Goal: Task Accomplishment & Management: Use online tool/utility

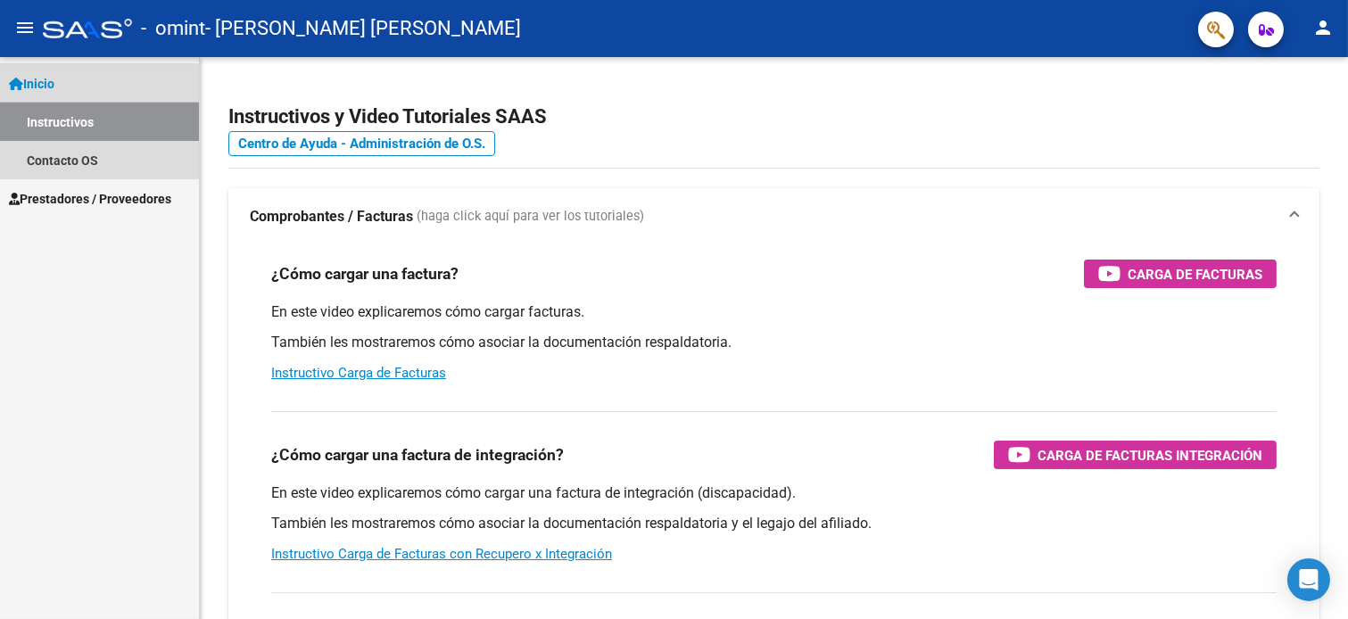
click at [84, 117] on link "Instructivos" at bounding box center [99, 122] width 199 height 38
click at [51, 92] on span "Inicio" at bounding box center [31, 84] width 45 height 20
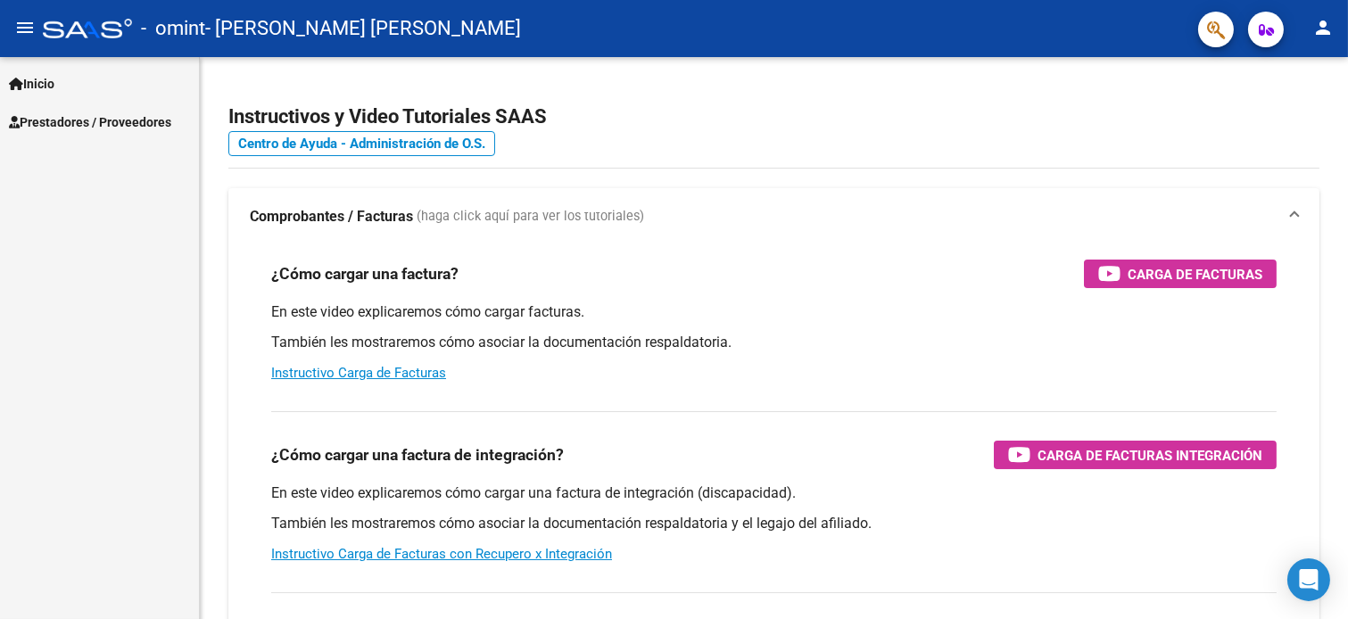
click at [55, 117] on span "Prestadores / Proveedores" at bounding box center [90, 122] width 162 height 20
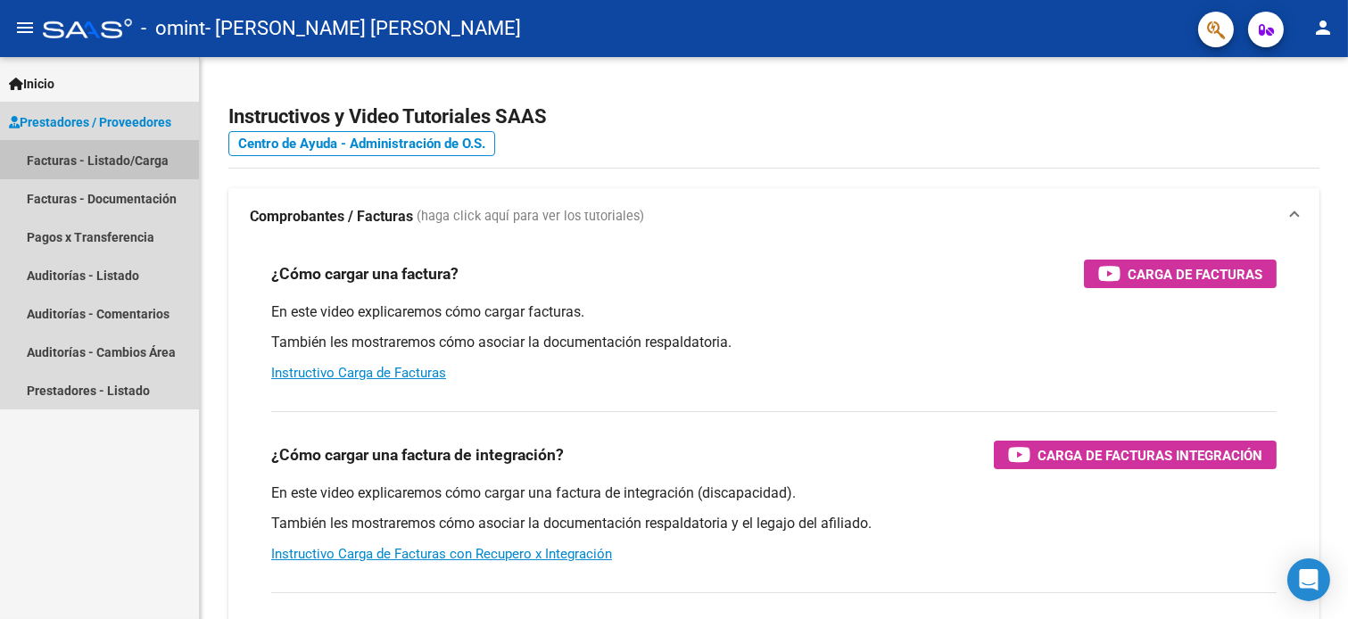
click at [54, 155] on link "Facturas - Listado/Carga" at bounding box center [99, 160] width 199 height 38
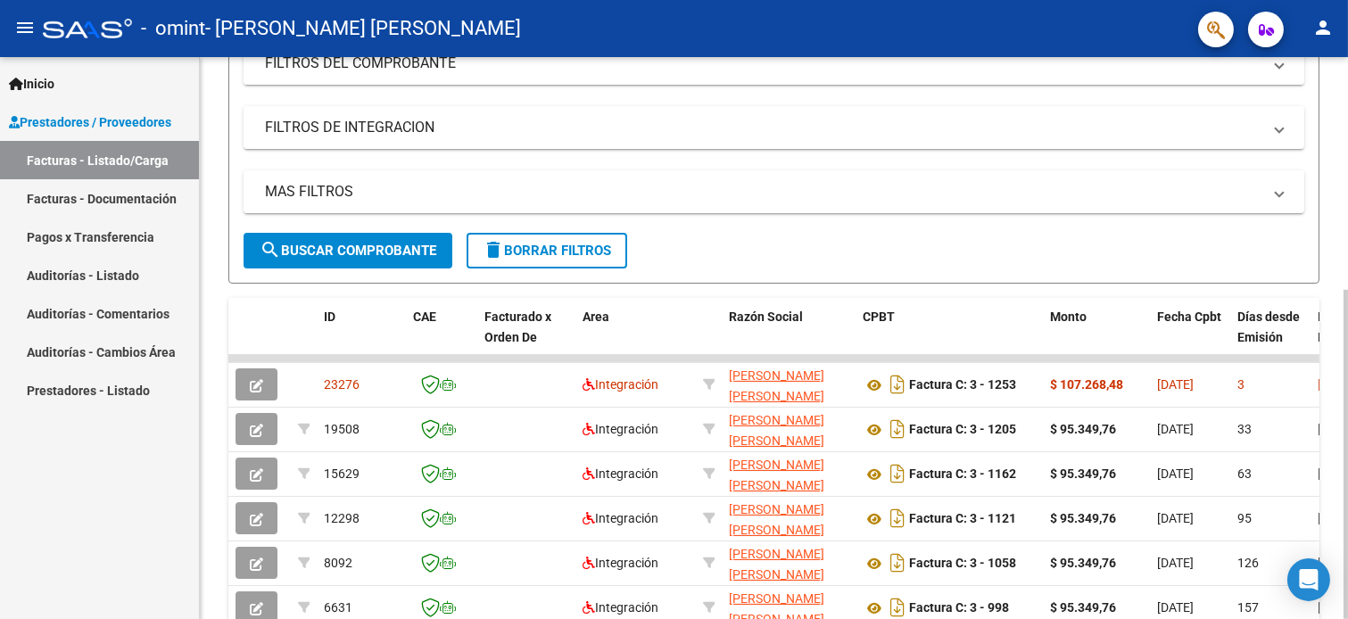
scroll to position [297, 0]
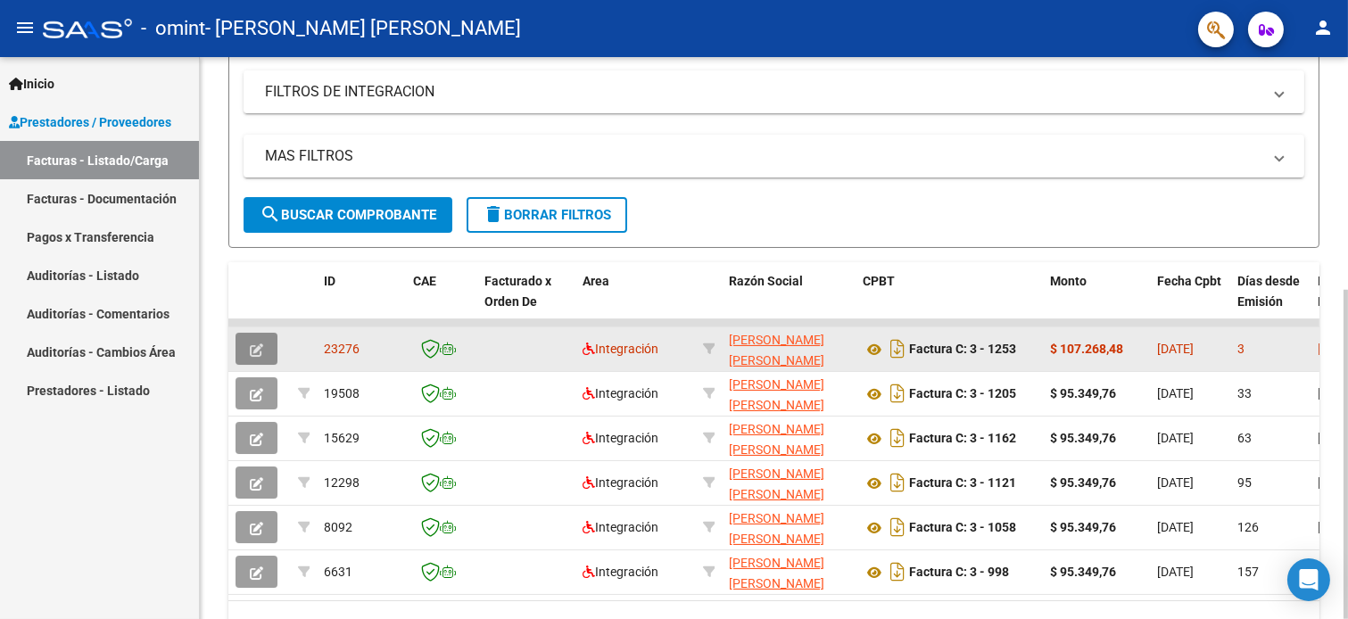
click at [254, 339] on button "button" at bounding box center [256, 349] width 42 height 32
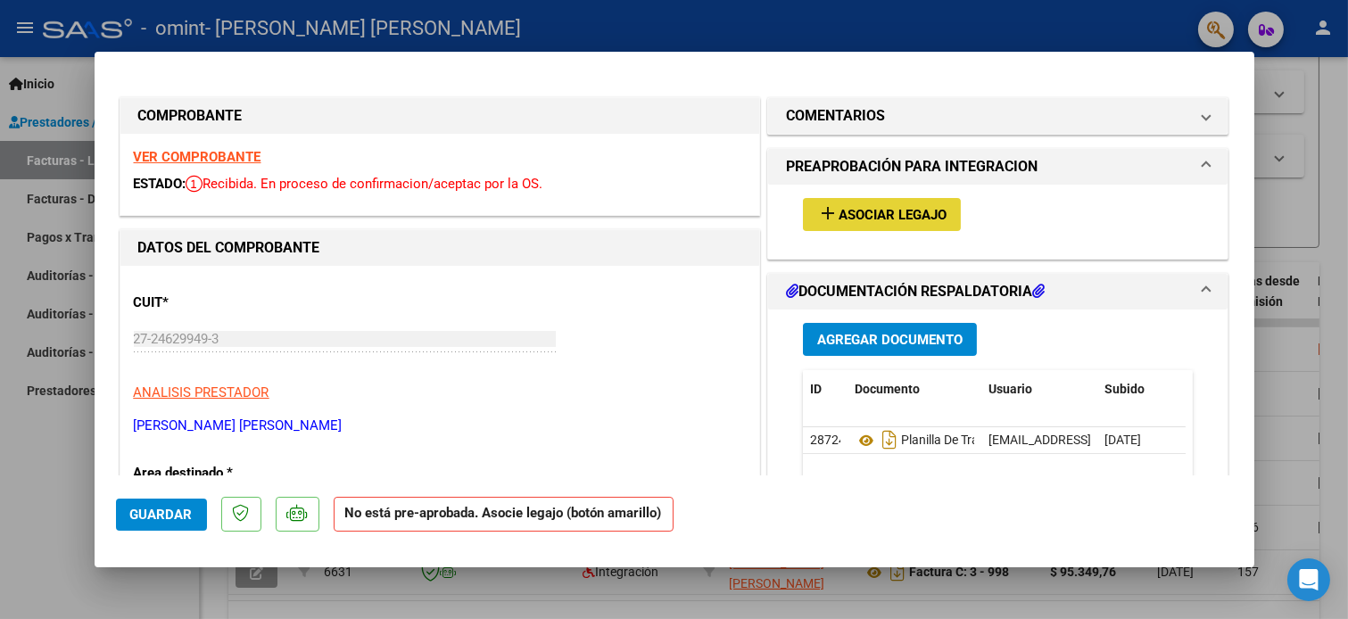
click at [863, 223] on span "Asociar Legajo" at bounding box center [893, 215] width 108 height 16
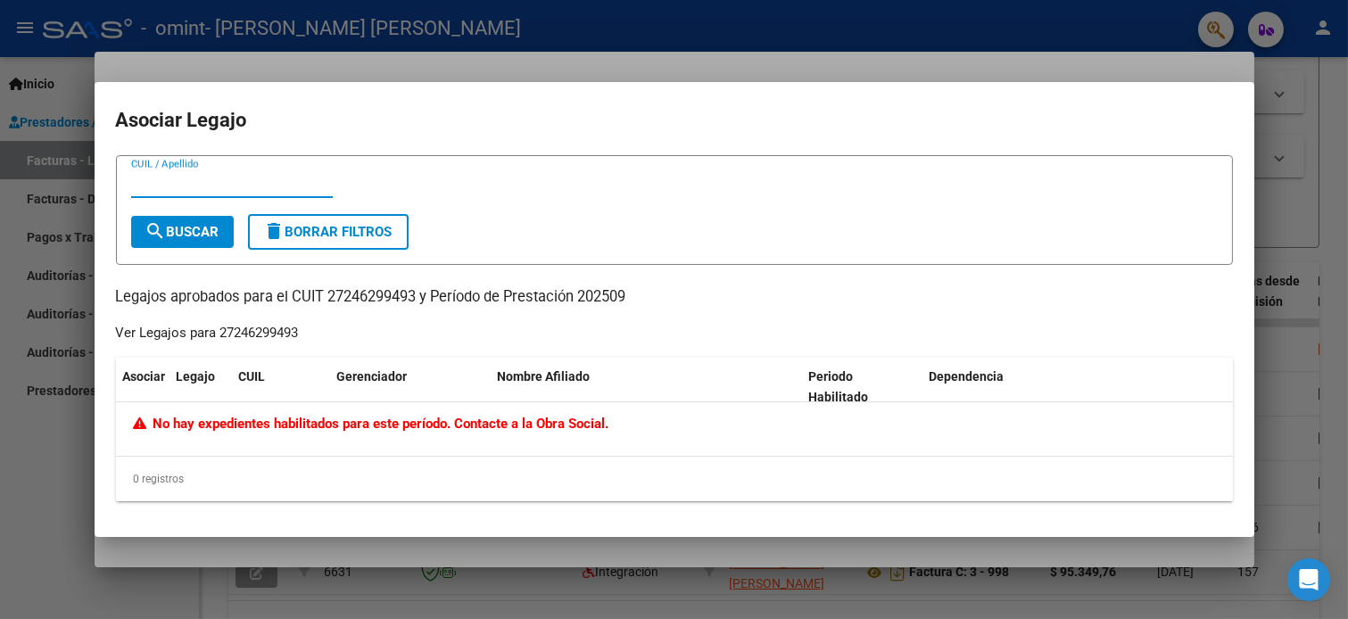
click at [518, 416] on span "No hay expedientes habilitados para este período. Contacte a la Obra Social." at bounding box center [371, 424] width 476 height 16
